Goal: Task Accomplishment & Management: Complete application form

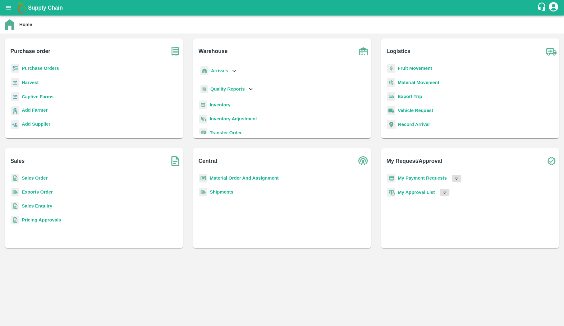
click at [410, 176] on b "My Payment Requests" at bounding box center [422, 178] width 49 height 5
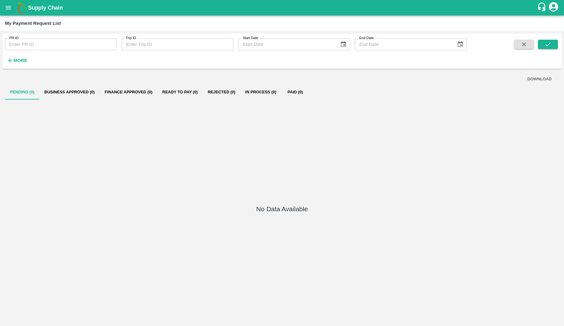
click at [88, 47] on input "PR ID" at bounding box center [61, 45] width 112 height 12
type input "246070"
click at [548, 45] on icon "submit" at bounding box center [547, 45] width 5 height 4
click at [85, 44] on input "246070" at bounding box center [61, 45] width 112 height 12
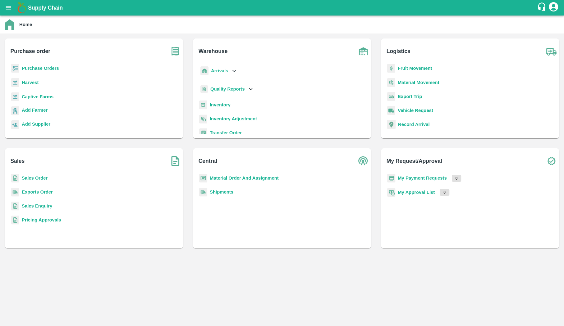
click at [38, 192] on b "Exports Order" at bounding box center [37, 192] width 31 height 5
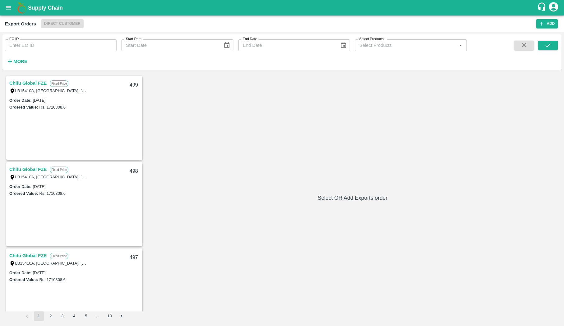
click at [70, 42] on input "EO ID" at bounding box center [61, 45] width 112 height 12
type input "5"
click at [36, 79] on div "Chifu Global FZE Fixed Price LB15410A, Jebel Ali Free Zone, Jafza, Dubai, Dubai…" at bounding box center [74, 87] width 135 height 20
click at [40, 86] on link "Chifu Global FZE" at bounding box center [27, 83] width 37 height 8
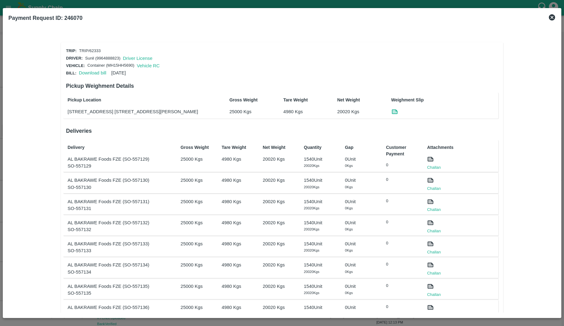
click at [422, 17] on icon at bounding box center [552, 17] width 6 height 6
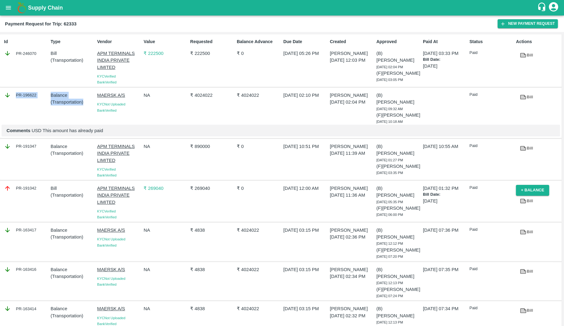
drag, startPoint x: 86, startPoint y: 104, endPoint x: 15, endPoint y: 95, distance: 71.7
click at [15, 95] on div "PR-196622 Balance ( Transportation ) MAERSK A/S KYC Not Uploaded Bank Verified …" at bounding box center [280, 113] width 561 height 51
copy div "PR-196622 Balance ( Transportation )"
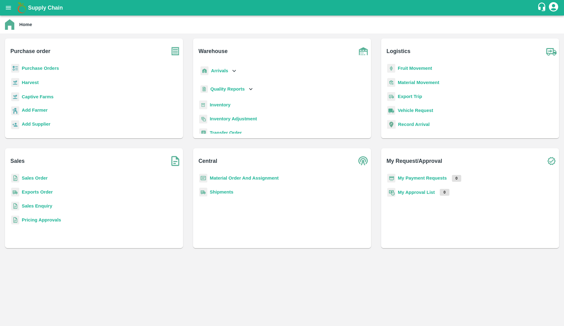
click at [48, 190] on b "Exports Order" at bounding box center [37, 192] width 31 height 5
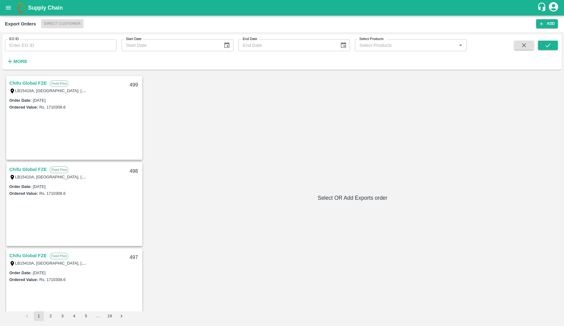
click at [40, 173] on link "Chifu Global FZE" at bounding box center [27, 170] width 37 height 8
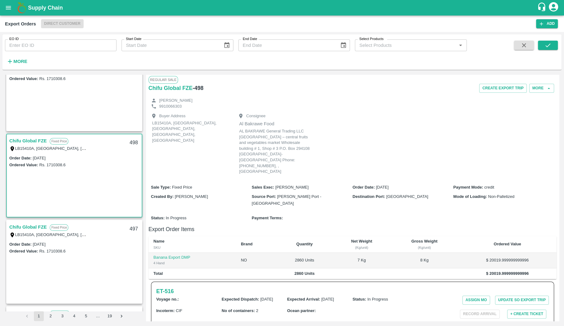
scroll to position [29, 0]
click at [29, 229] on link "Chifu Global FZE" at bounding box center [27, 227] width 37 height 8
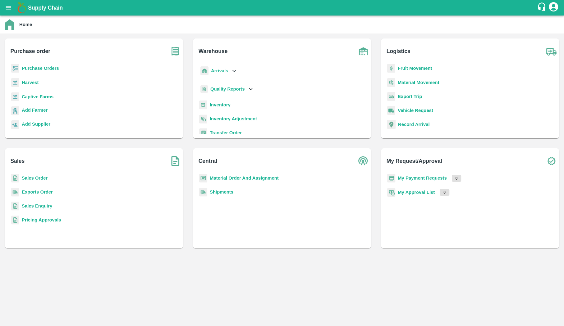
click at [38, 70] on b "Purchase Orders" at bounding box center [40, 68] width 37 height 5
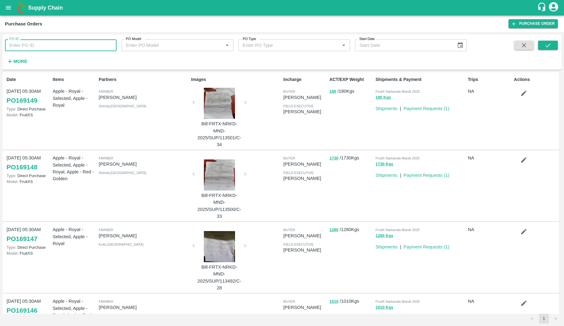
click at [75, 44] on input "PO ID" at bounding box center [61, 45] width 112 height 12
type input "168950"
click at [549, 45] on icon "submit" at bounding box center [547, 45] width 7 height 7
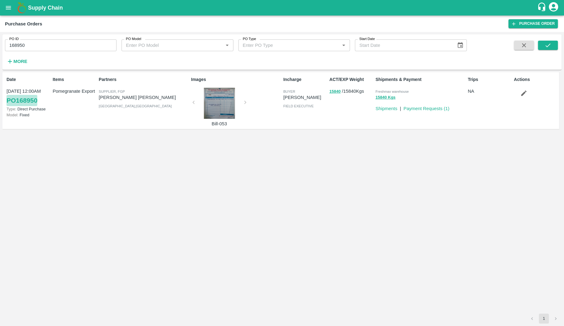
click at [30, 98] on link "PO 168950" at bounding box center [22, 100] width 31 height 11
click at [6, 6] on icon "open drawer" at bounding box center [8, 7] width 7 height 7
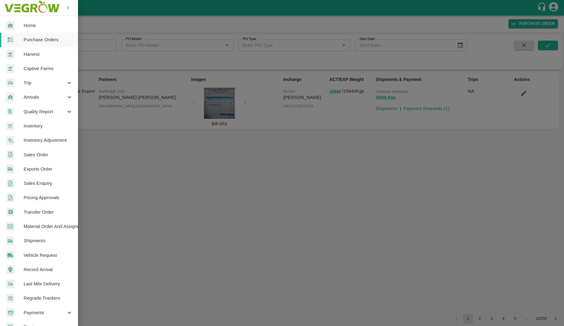
click at [45, 23] on span "Home" at bounding box center [48, 25] width 49 height 7
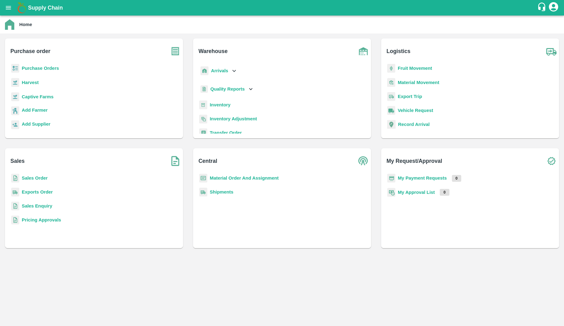
click at [225, 106] on b "Inventory" at bounding box center [220, 105] width 21 height 5
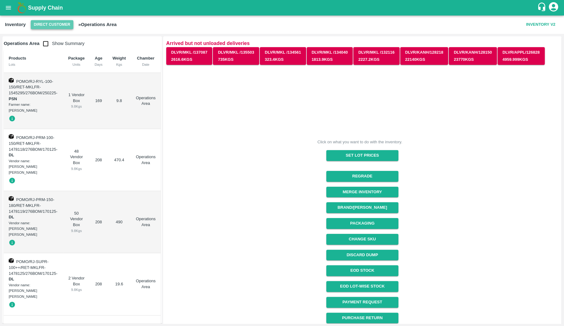
click at [59, 27] on button "Direct Customer" at bounding box center [52, 24] width 43 height 9
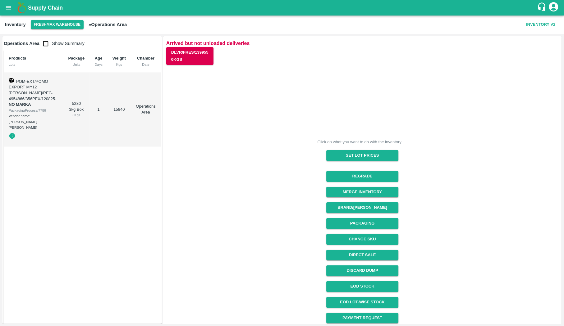
click at [89, 115] on td "1" at bounding box center [98, 110] width 18 height 74
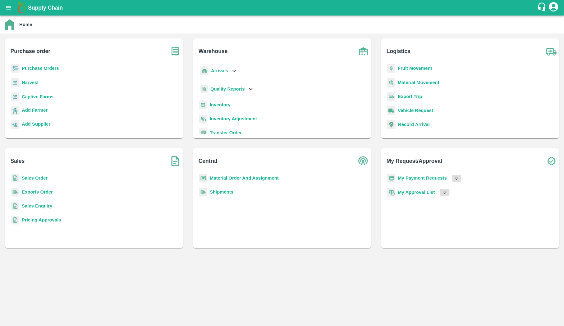
click at [24, 180] on b "Sales Order" at bounding box center [35, 178] width 26 height 5
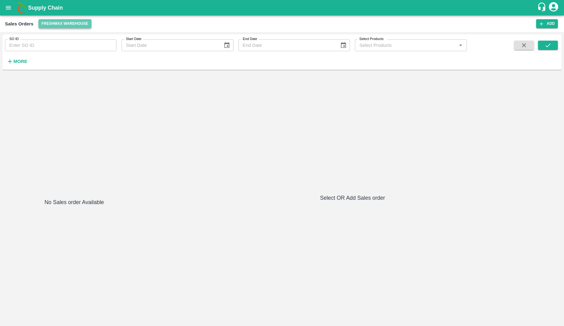
click at [86, 25] on button "Freshmax warehouse" at bounding box center [65, 23] width 53 height 9
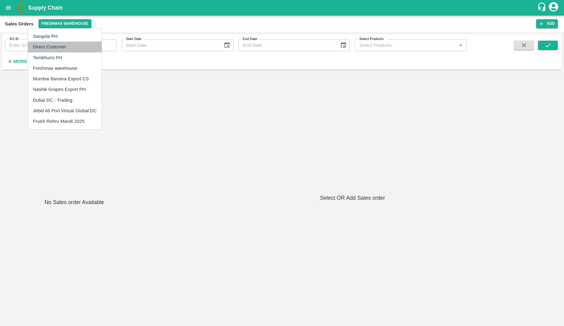
click at [79, 46] on li "Direct Customer" at bounding box center [65, 47] width 74 height 11
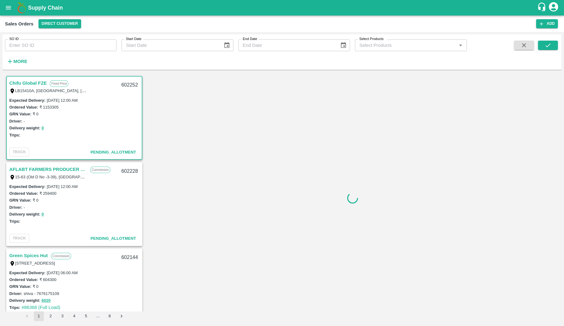
click at [551, 29] on div "Sales Orders Direct Customer Add" at bounding box center [282, 24] width 564 height 16
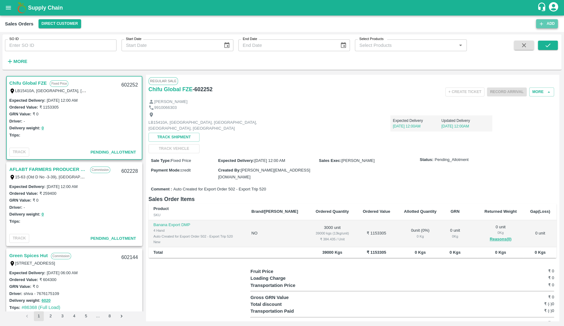
click at [551, 28] on button "Add" at bounding box center [547, 23] width 22 height 9
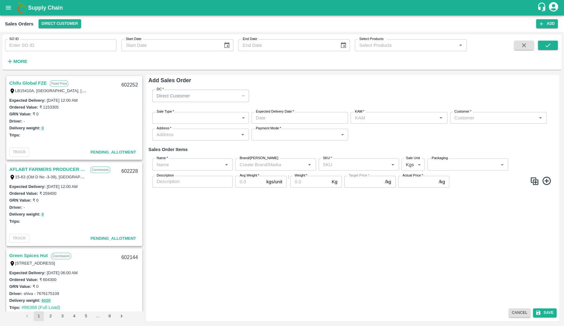
click at [226, 124] on div "Sale Type   * ​ Sale Type Expected Delivery Date   * Expected Delivery Date KAM…" at bounding box center [352, 126] width 408 height 39
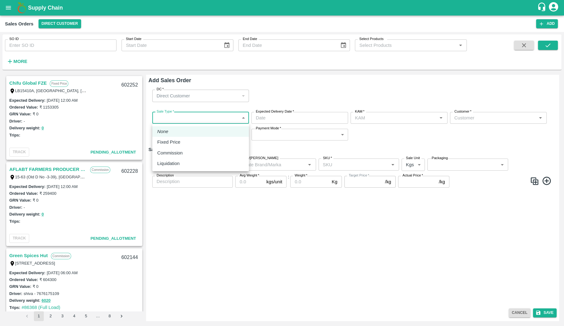
click at [221, 119] on body "Supply Chain Sales Orders Direct Customer Add SO ID SO ID Start Date Start Date…" at bounding box center [282, 163] width 564 height 326
click at [213, 144] on div "Fixed Price" at bounding box center [200, 142] width 87 height 7
type input "1"
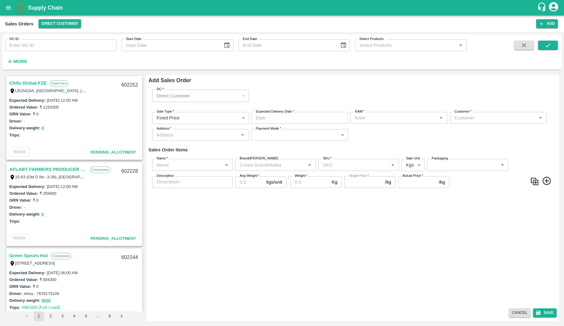
click at [303, 112] on div "Sale Type   * Fixed Price 1 Sale Type Expected Delivery Date   * Expected Deliv…" at bounding box center [352, 126] width 408 height 39
type input "DD/MM/YYYY hh:mm aa"
click at [302, 116] on input "DD/MM/YYYY hh:mm aa" at bounding box center [297, 118] width 92 height 12
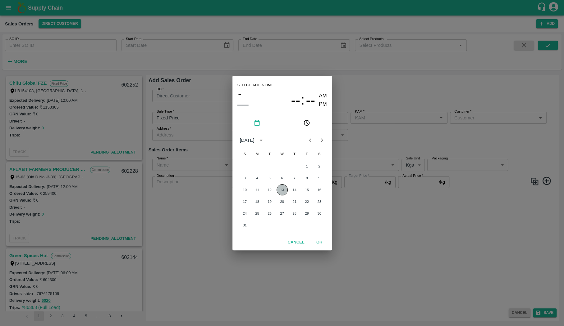
click at [284, 190] on button "13" at bounding box center [281, 190] width 11 height 11
type input "13/08/2025 12:00 AM"
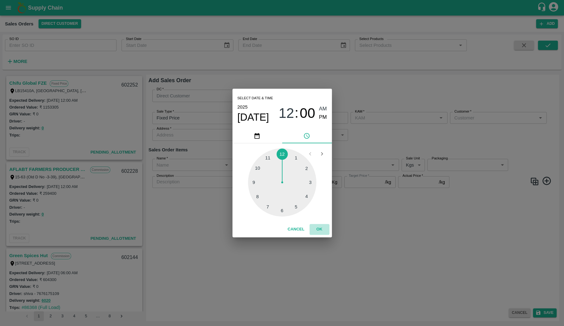
click at [324, 232] on button "OK" at bounding box center [319, 229] width 20 height 11
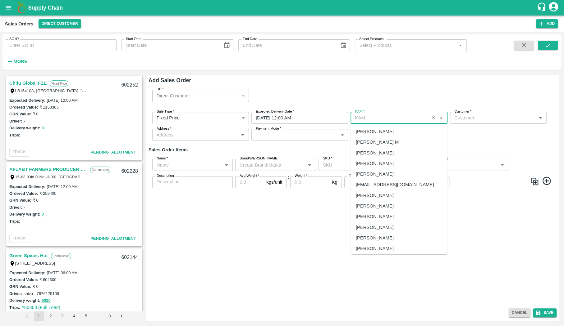
click at [379, 117] on input "KAM   *" at bounding box center [389, 118] width 75 height 8
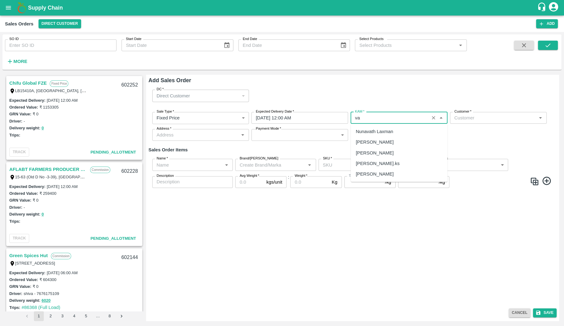
type input "v"
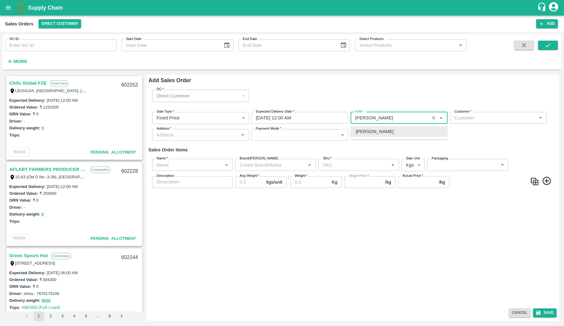
type input "[PERSON_NAME]"
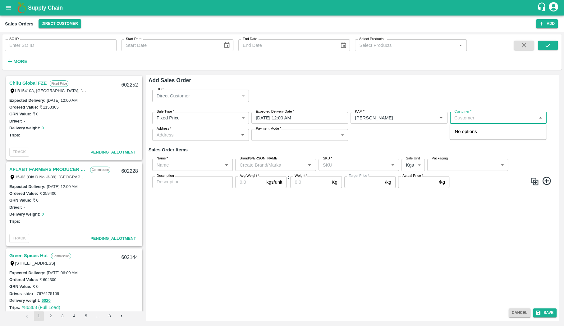
click at [487, 119] on input "Customer   *" at bounding box center [493, 118] width 83 height 8
type input "d' fresh"
